Goal: Transaction & Acquisition: Purchase product/service

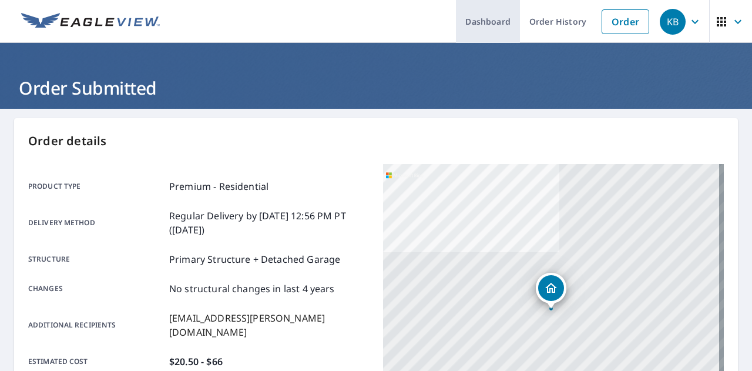
click at [486, 24] on link "Dashboard" at bounding box center [488, 21] width 64 height 43
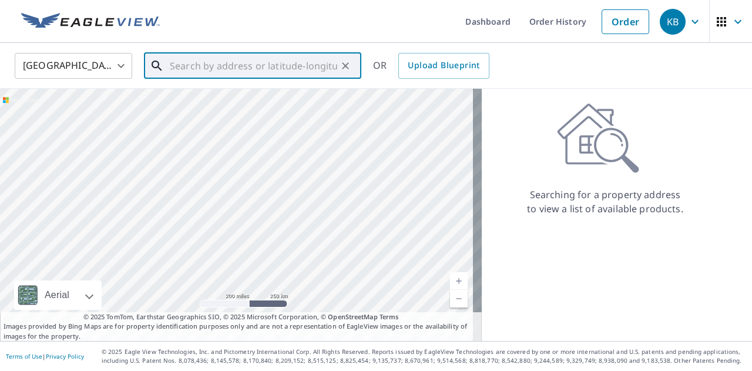
click at [253, 61] on input "text" at bounding box center [253, 65] width 167 height 33
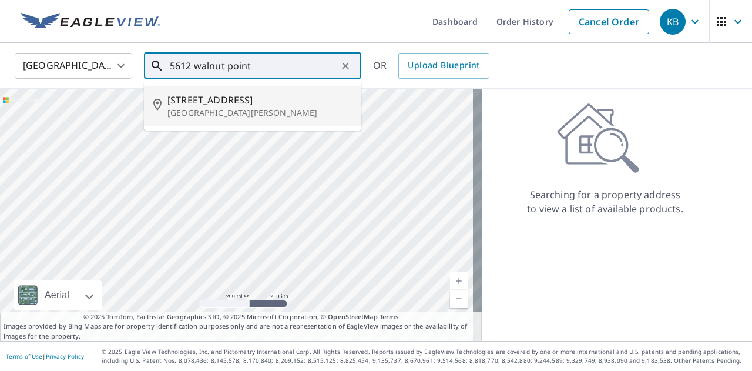
click at [230, 103] on span "[STREET_ADDRESS]" at bounding box center [259, 100] width 184 height 14
type input "[STREET_ADDRESS][PERSON_NAME]"
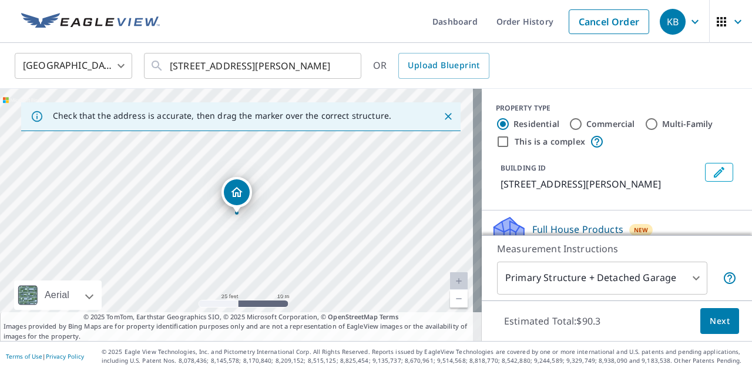
scroll to position [152, 0]
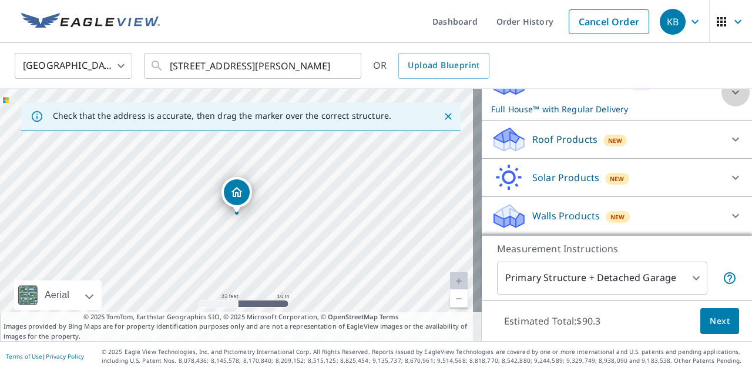
click at [732, 95] on icon at bounding box center [735, 92] width 7 height 4
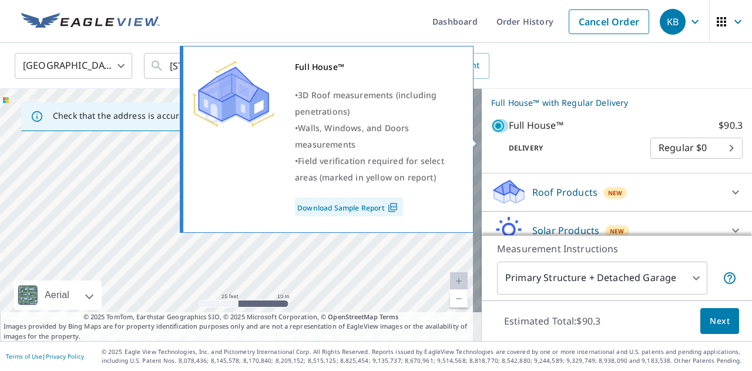
click at [492, 133] on input "Full House™ $90.3" at bounding box center [500, 126] width 18 height 14
checkbox input "false"
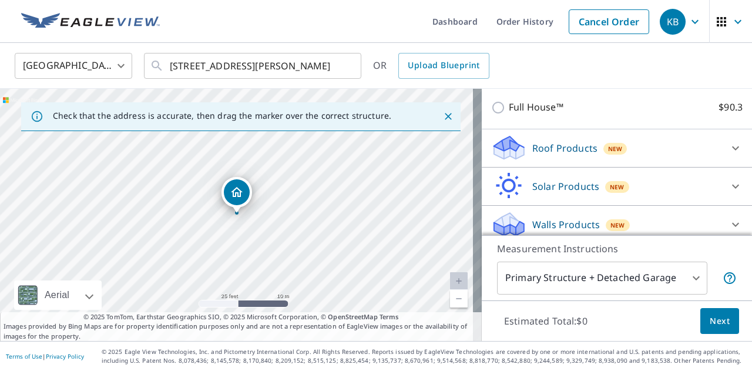
click at [651, 157] on div "Roof Products New" at bounding box center [606, 148] width 230 height 28
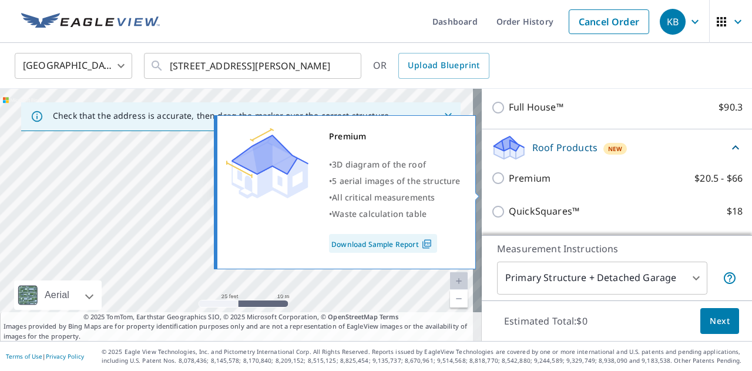
click at [509, 186] on p "Premium" at bounding box center [530, 178] width 42 height 15
click at [505, 185] on input "Premium $20.5 - $66" at bounding box center [500, 178] width 18 height 14
checkbox input "true"
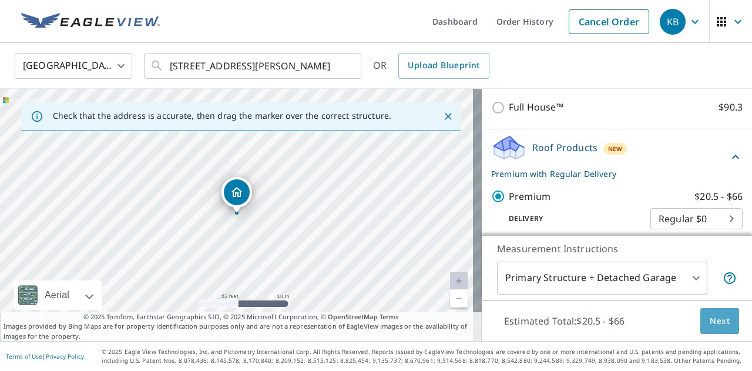
click at [717, 319] on span "Next" at bounding box center [720, 321] width 20 height 15
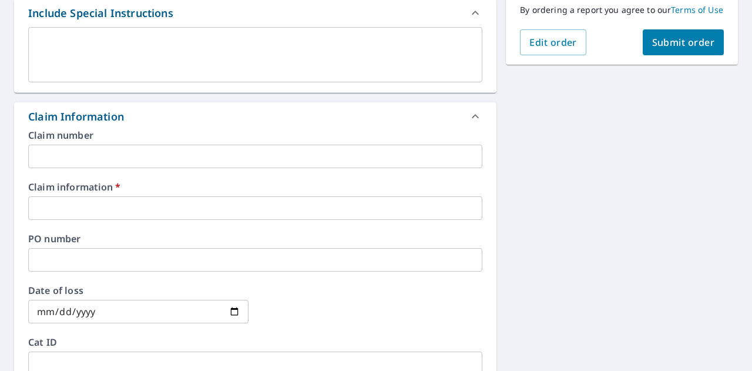
scroll to position [326, 0]
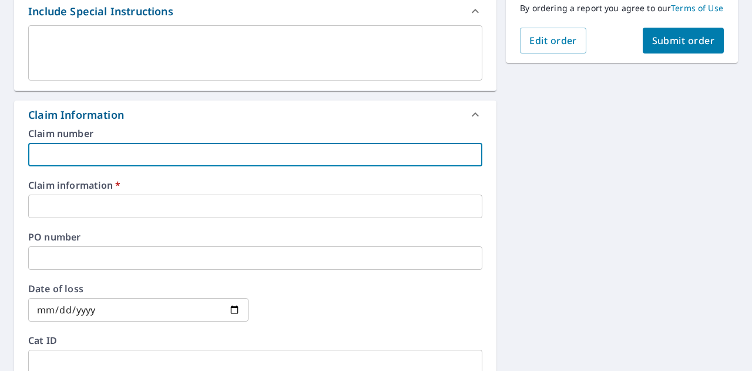
click at [412, 155] on input "text" at bounding box center [255, 155] width 454 height 24
type input "696811"
checkbox input "true"
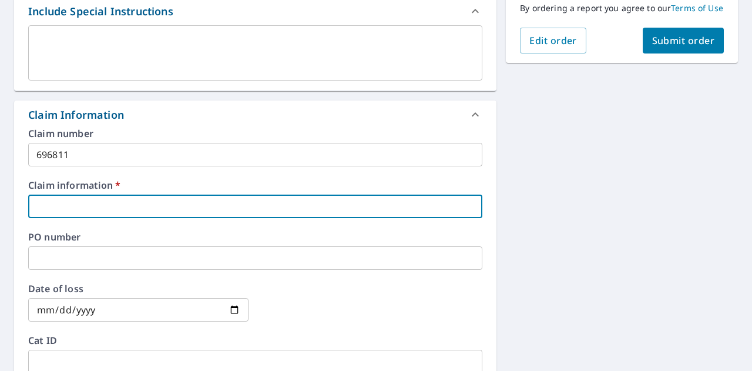
click at [69, 212] on input "text" at bounding box center [255, 206] width 454 height 24
type input "M2 Roofing"
checkbox input "true"
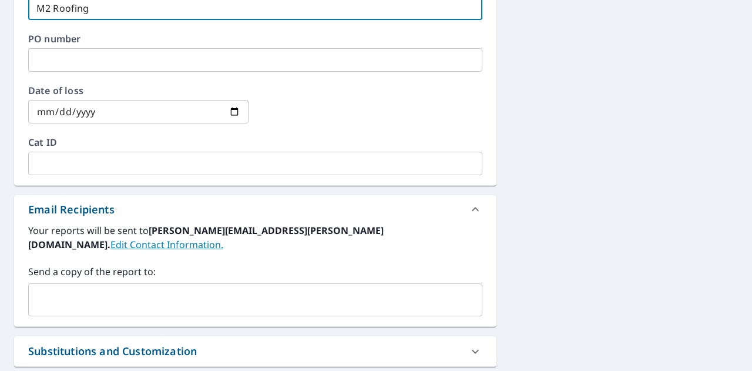
scroll to position [525, 0]
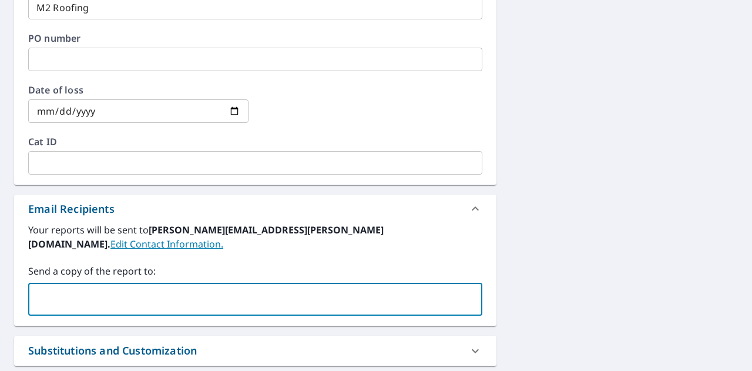
click at [153, 288] on input "text" at bounding box center [246, 299] width 426 height 22
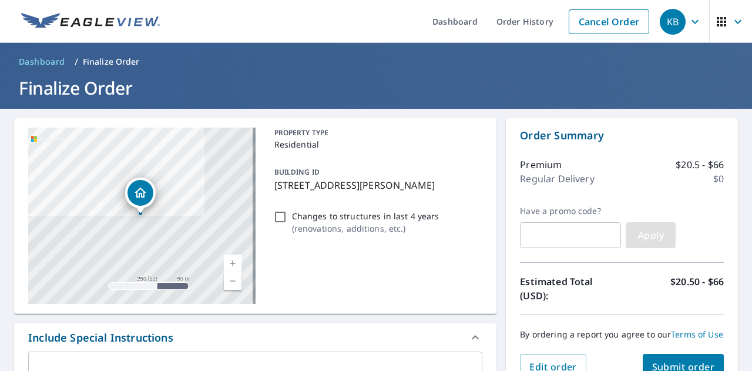
scroll to position [83, 0]
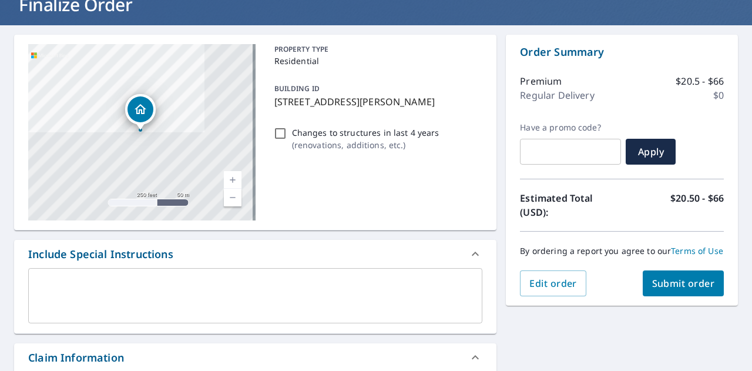
type input "[EMAIL_ADDRESS][PERSON_NAME][DOMAIN_NAME]"
click at [680, 290] on span "Submit order" at bounding box center [683, 283] width 63 height 13
checkbox input "true"
